Goal: Information Seeking & Learning: Check status

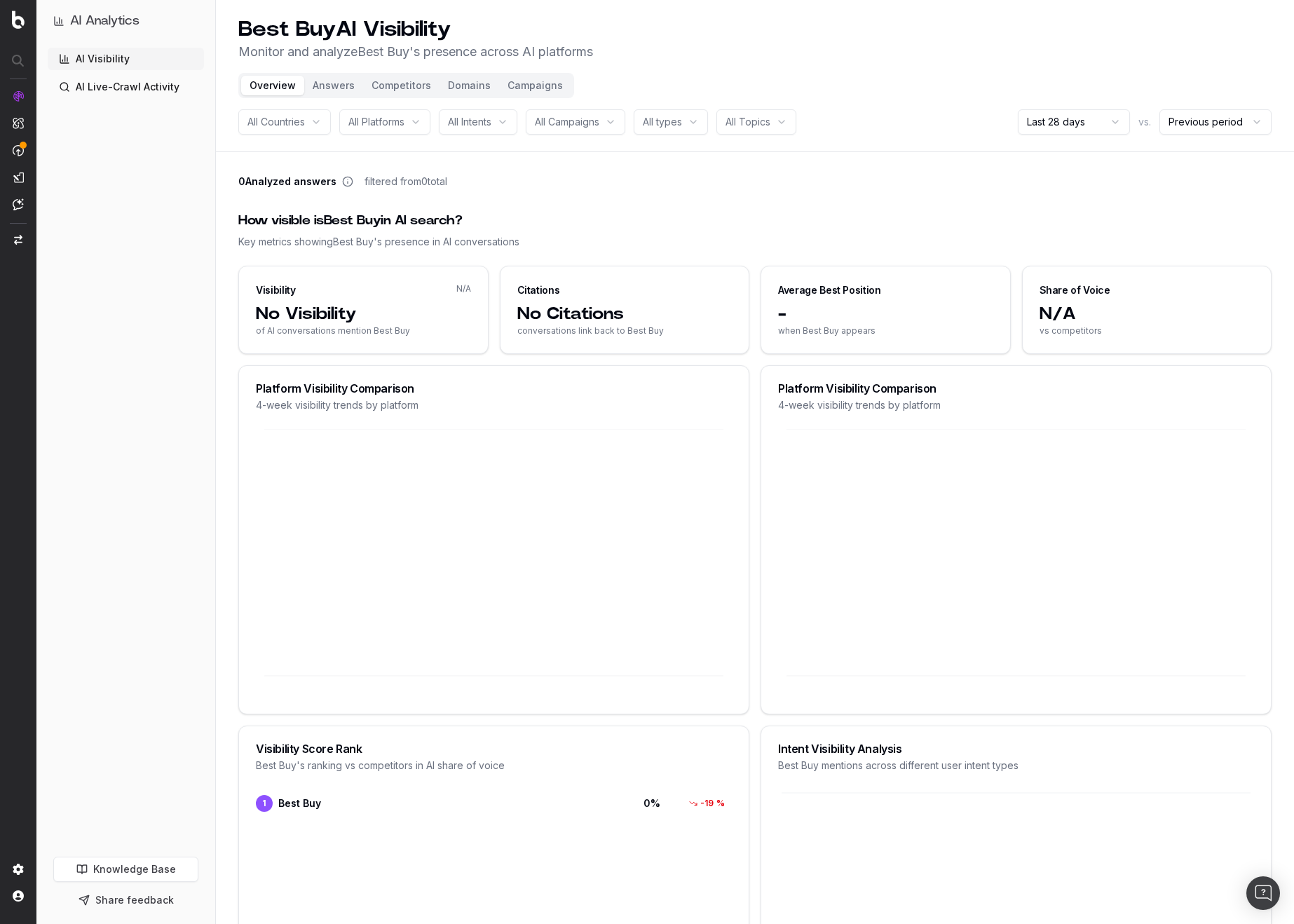
click at [332, 91] on button "Answers" at bounding box center [333, 86] width 59 height 20
